Goal: Transaction & Acquisition: Book appointment/travel/reservation

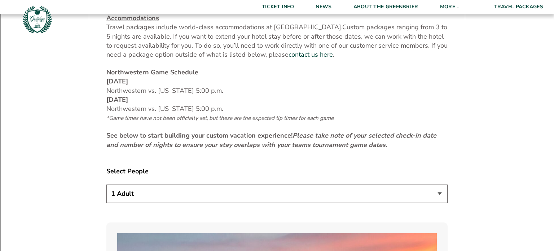
scroll to position [298, 0]
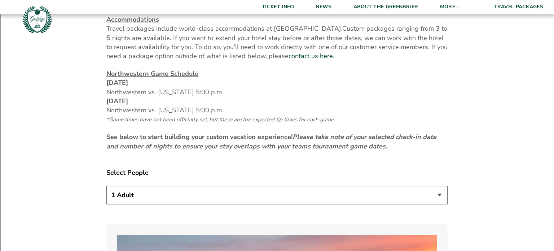
click at [438, 194] on select "1 Adult 2 Adults 3 Adults 4 Adults 2 Adults + 1 Child 2 Adults + 2 Children 2 A…" at bounding box center [276, 195] width 341 height 18
select select "2 Adults"
click at [106, 186] on select "1 Adult 2 Adults 3 Adults 4 Adults 2 Adults + 1 Child 2 Adults + 2 Children 2 A…" at bounding box center [276, 195] width 341 height 18
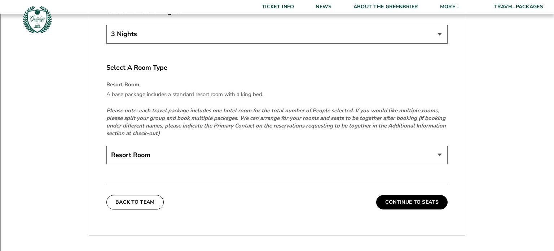
scroll to position [1067, 0]
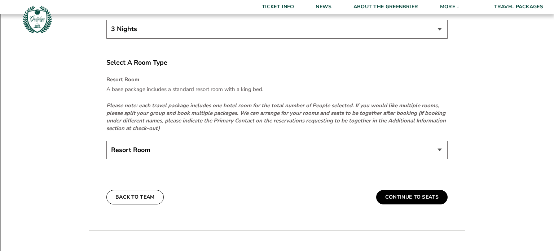
click at [440, 148] on select "Resort Room" at bounding box center [276, 150] width 341 height 18
click at [106, 141] on select "Resort Room" at bounding box center [276, 150] width 341 height 18
click at [422, 197] on button "Continue To Seats" at bounding box center [411, 197] width 71 height 14
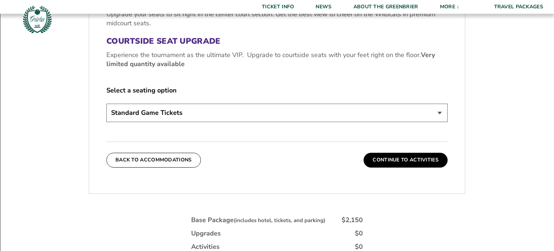
scroll to position [322, 0]
click at [403, 158] on button "Continue To Activities" at bounding box center [406, 160] width 84 height 14
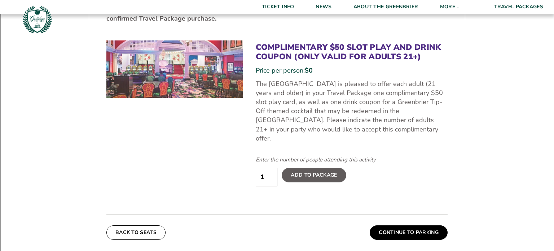
scroll to position [375, 0]
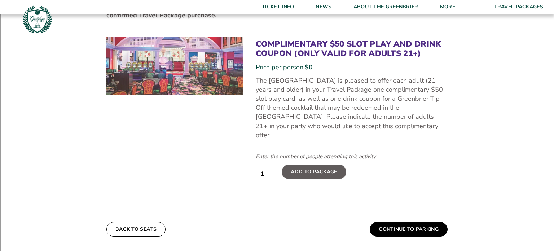
click at [319, 164] on label "Add To Package" at bounding box center [314, 171] width 64 height 14
click at [0, 0] on input "Add To Package" at bounding box center [0, 0] width 0 height 0
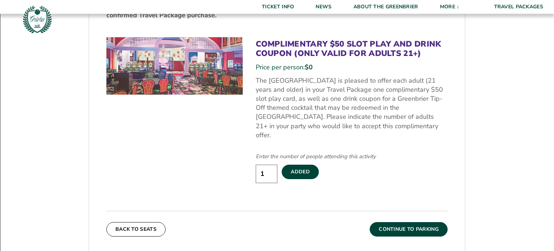
click at [423, 222] on button "Continue To Parking" at bounding box center [409, 229] width 78 height 14
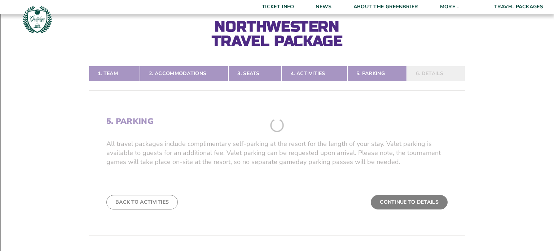
scroll to position [118, 0]
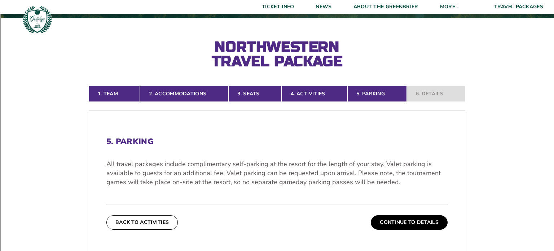
click at [423, 221] on button "Continue To Details" at bounding box center [409, 222] width 77 height 14
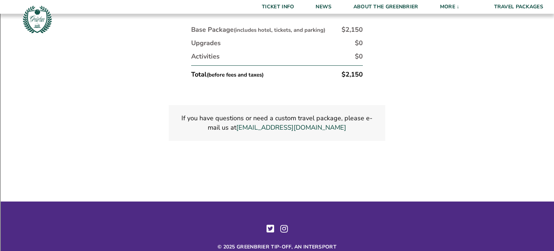
scroll to position [0, 0]
